Goal: Information Seeking & Learning: Learn about a topic

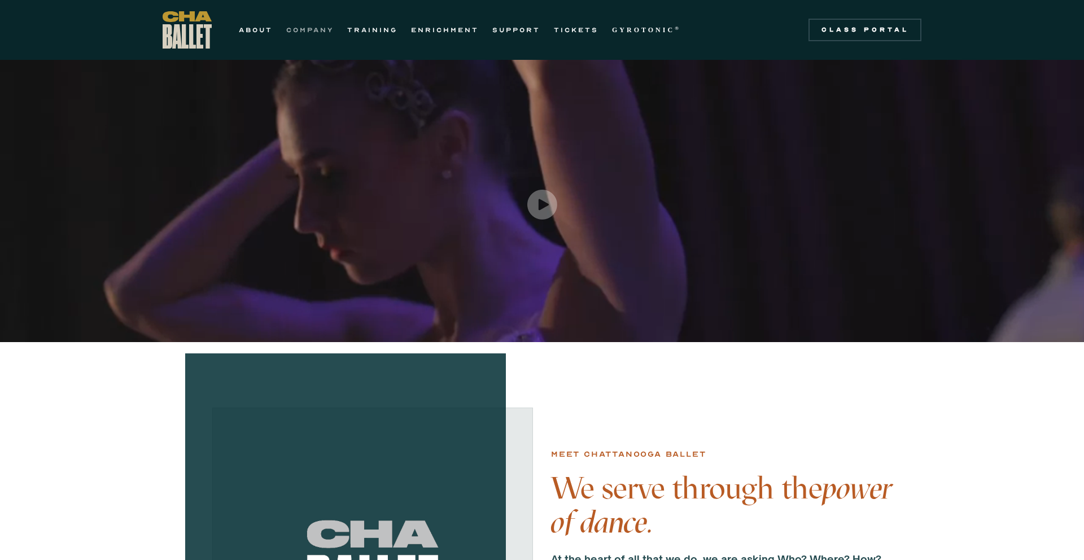
click at [306, 30] on link "COMPANY" at bounding box center [309, 30] width 47 height 14
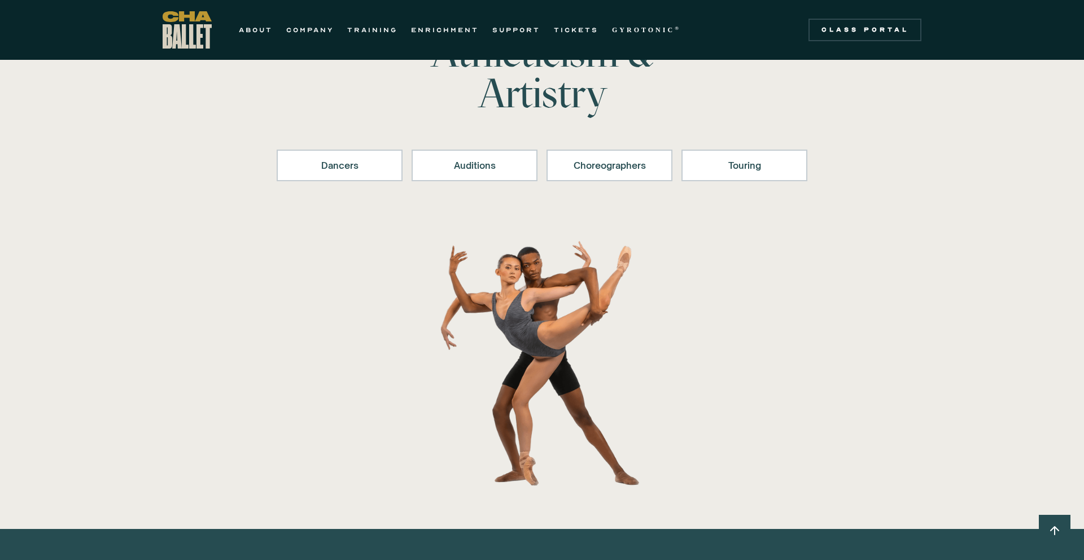
scroll to position [90, 0]
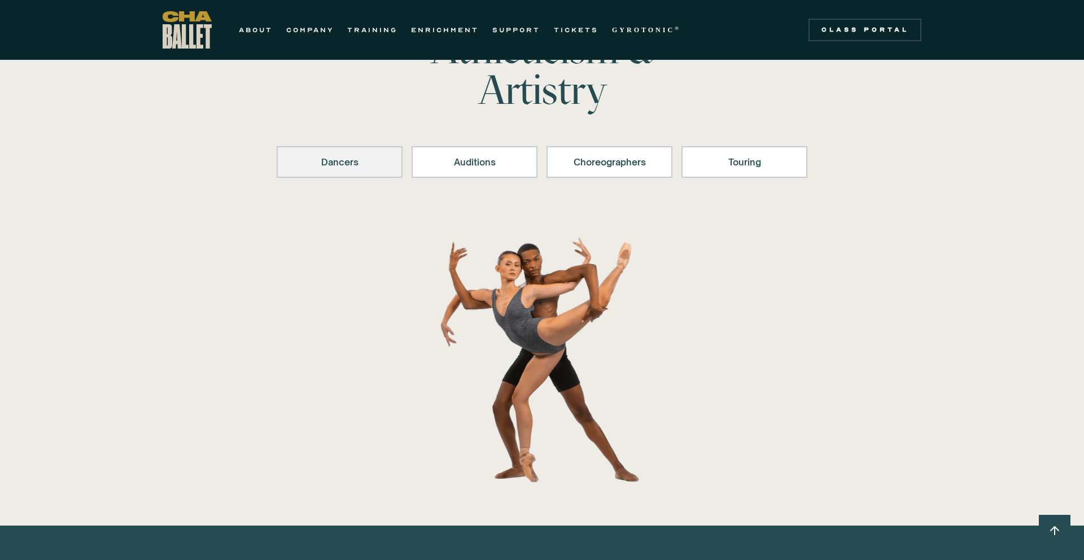
click at [324, 174] on link "Dancers" at bounding box center [340, 162] width 126 height 32
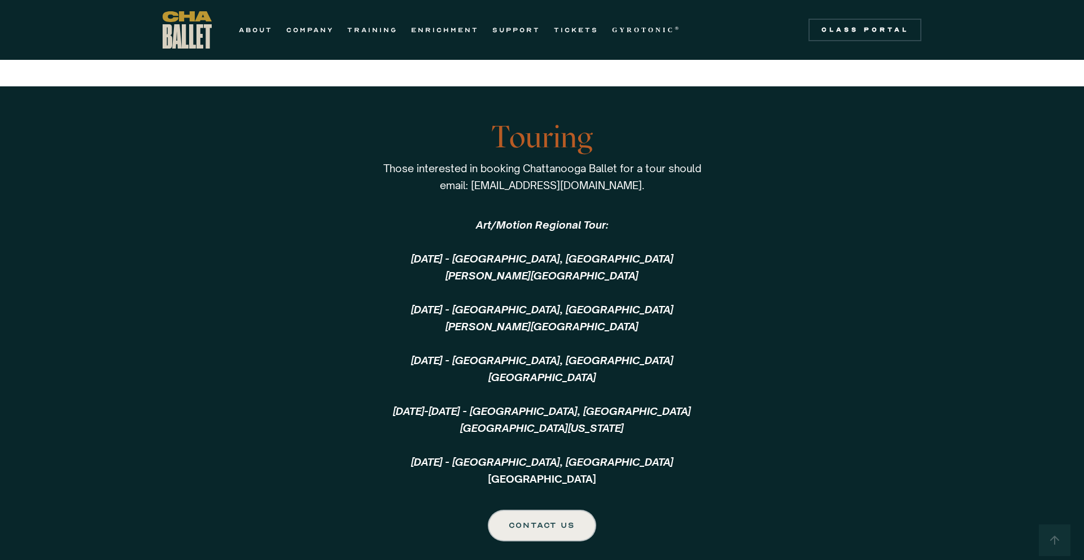
scroll to position [2158, 0]
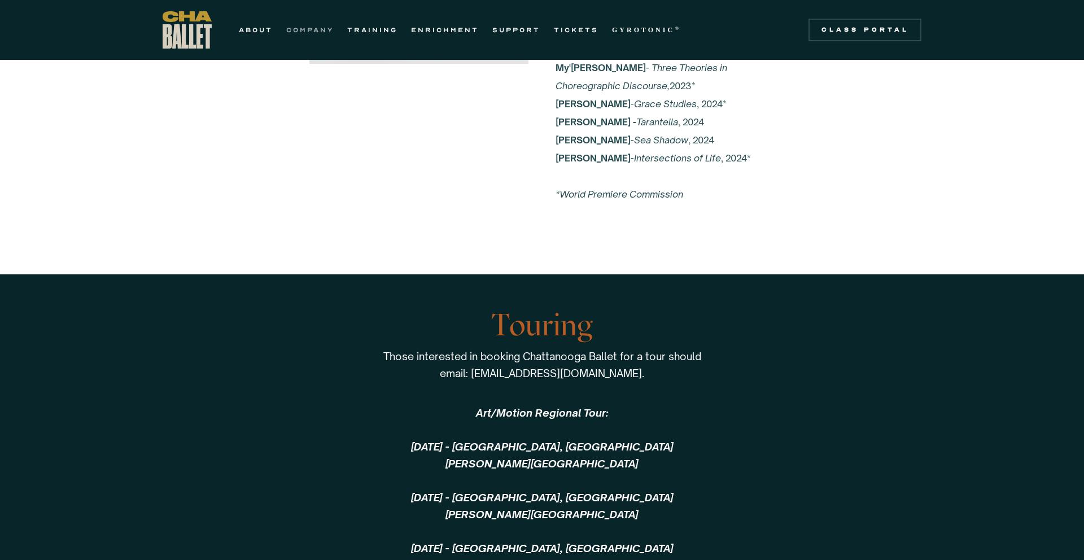
click at [313, 32] on link "COMPANY" at bounding box center [309, 30] width 47 height 14
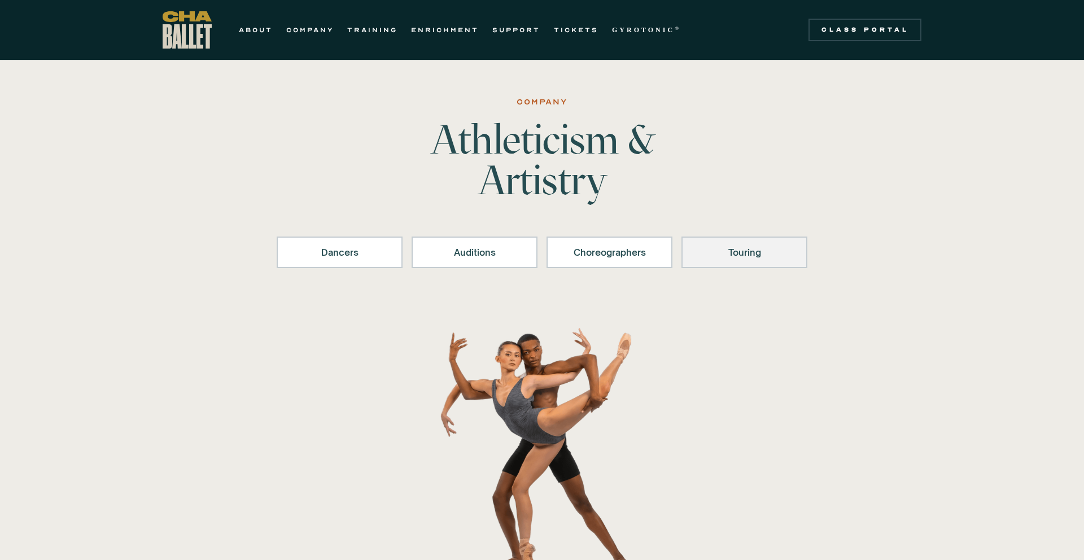
click at [720, 251] on div "Touring" at bounding box center [744, 253] width 97 height 14
click at [255, 25] on link "ABOUT" at bounding box center [256, 30] width 34 height 14
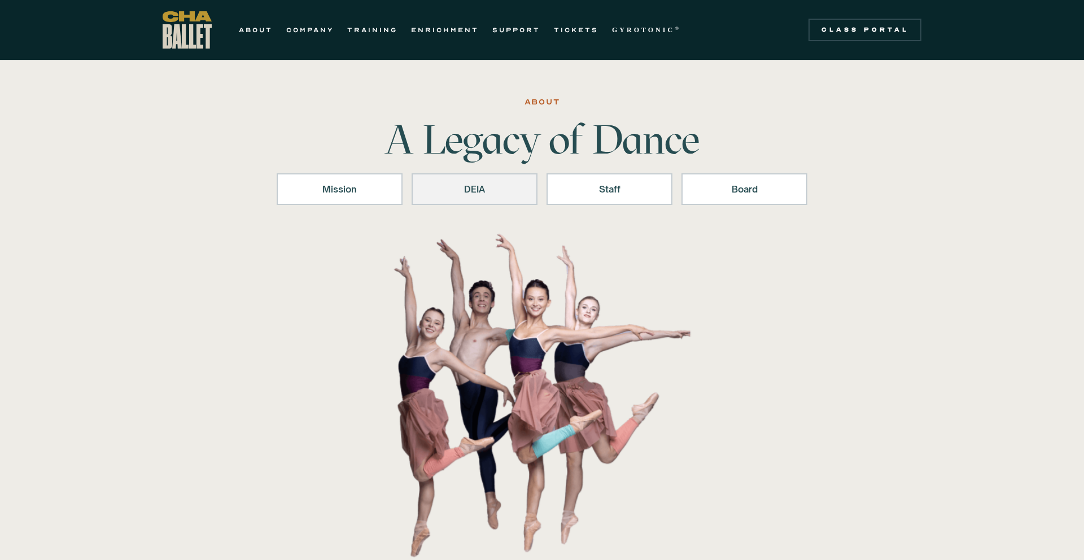
click at [464, 189] on div "DEIA" at bounding box center [474, 189] width 97 height 14
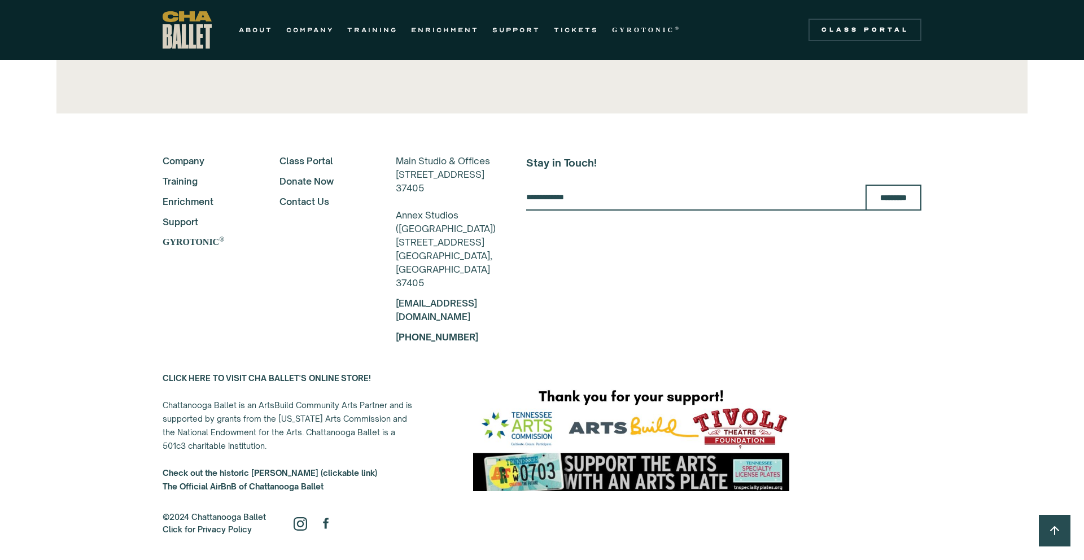
scroll to position [2590, 0]
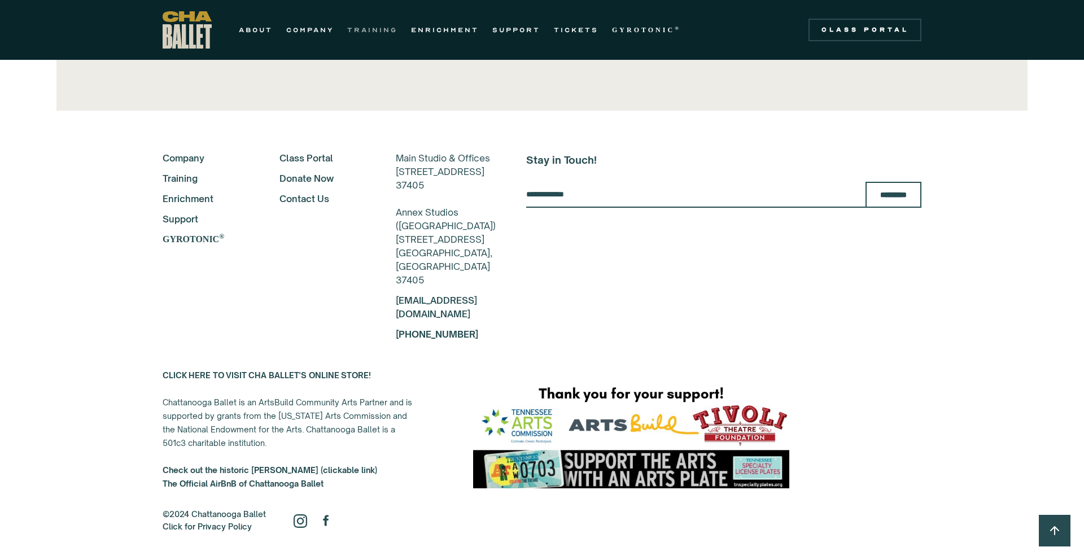
click at [368, 33] on link "TRAINING" at bounding box center [372, 30] width 50 height 14
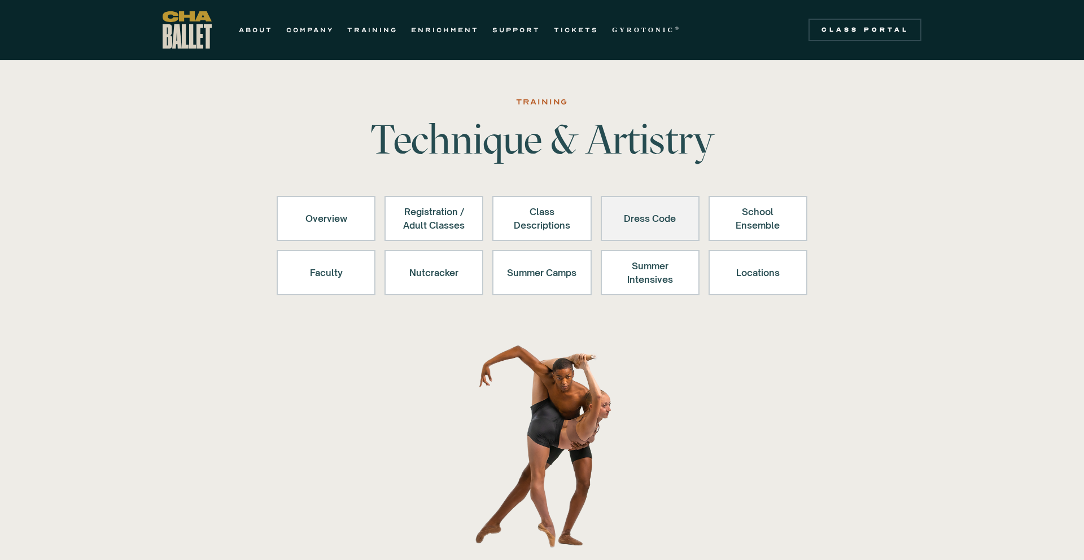
click at [653, 211] on div "Dress Code" at bounding box center [650, 218] width 69 height 27
click at [643, 224] on div "Dress Code" at bounding box center [650, 218] width 69 height 27
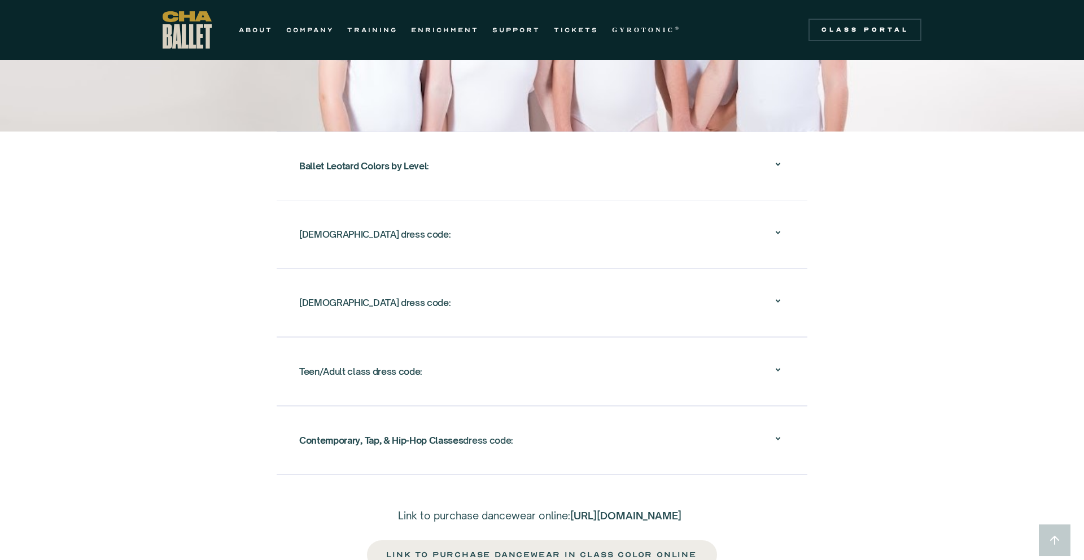
scroll to position [1848, 0]
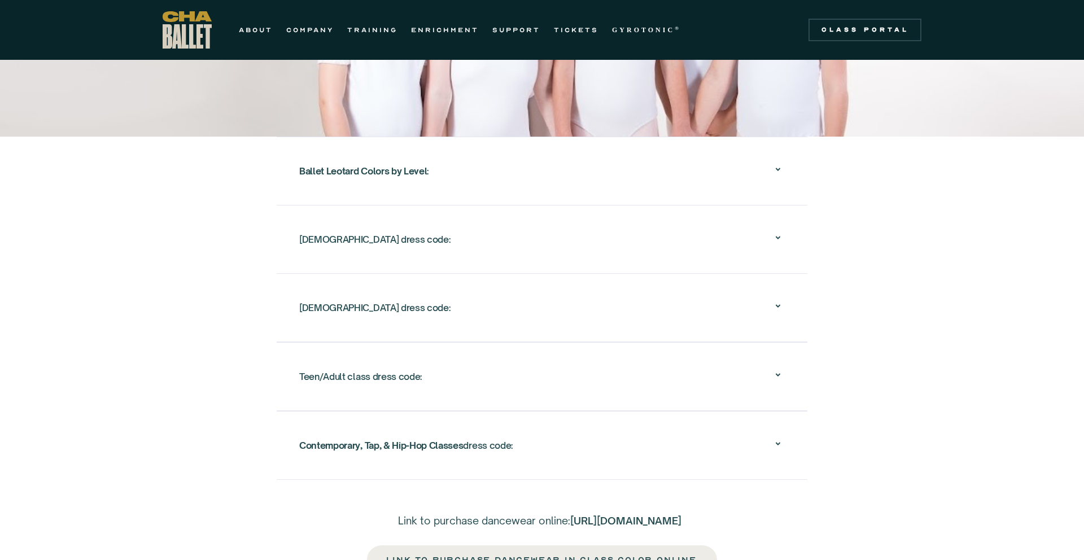
click at [780, 231] on div at bounding box center [778, 239] width 14 height 17
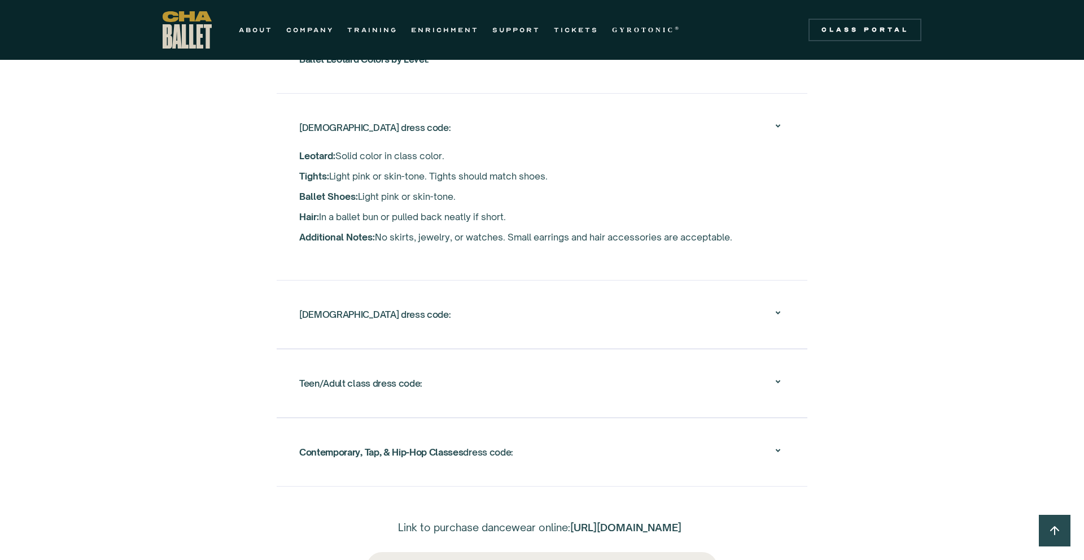
scroll to position [1961, 0]
click at [778, 374] on icon at bounding box center [778, 381] width 14 height 14
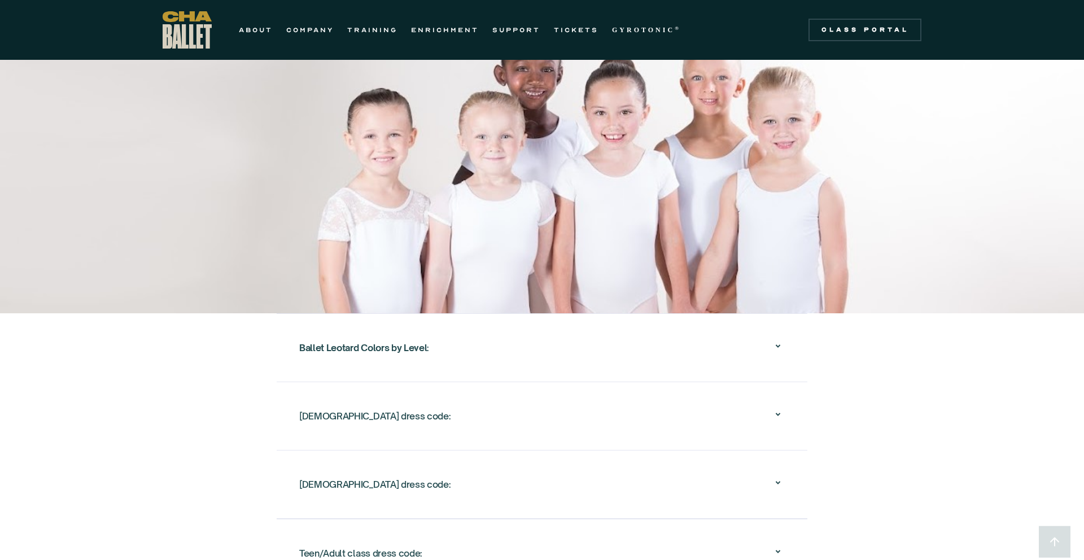
scroll to position [1673, 0]
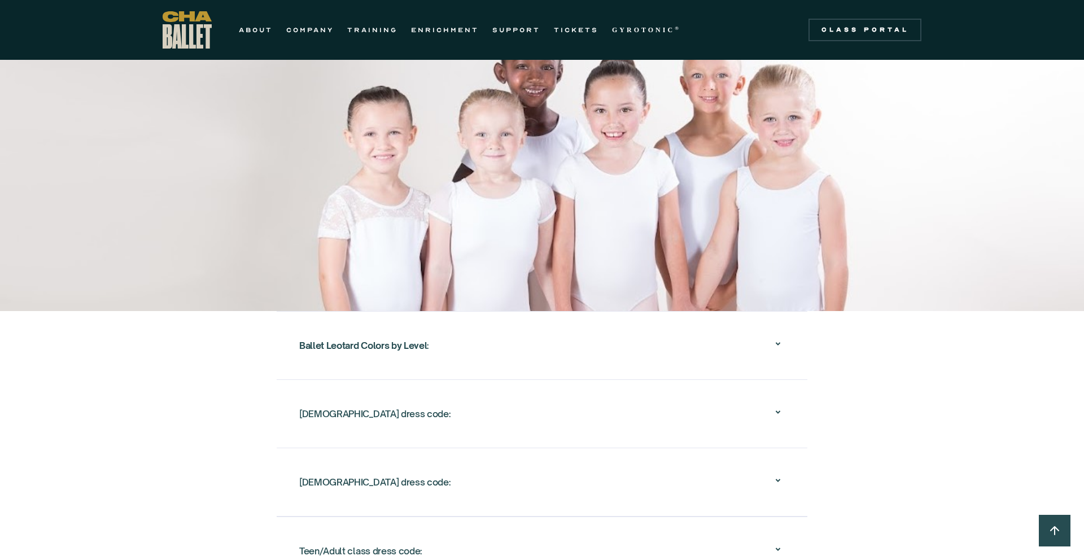
click at [775, 337] on icon at bounding box center [778, 344] width 14 height 14
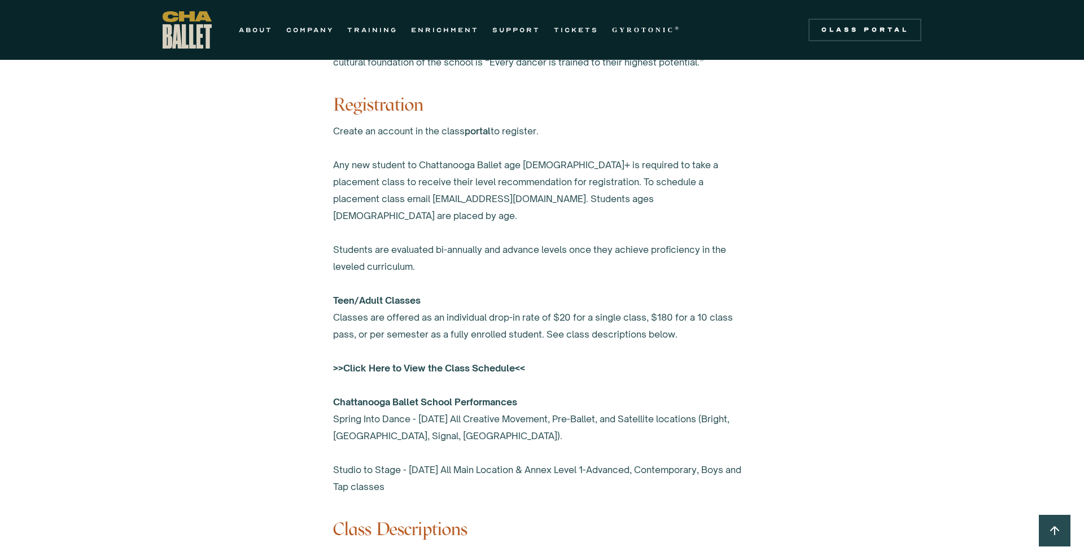
scroll to position [660, 0]
click at [425, 361] on strong ">>Click Here to View the Class Schedule<<" at bounding box center [429, 366] width 192 height 11
